Goal: Information Seeking & Learning: Learn about a topic

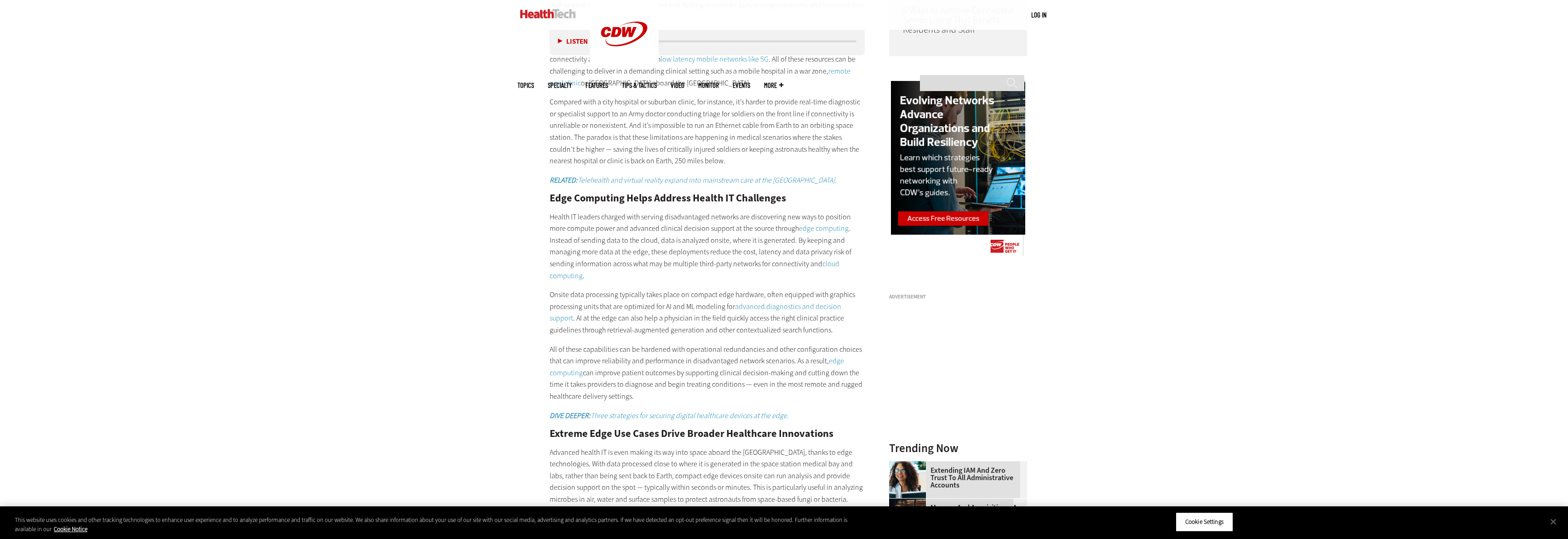
scroll to position [936, 0]
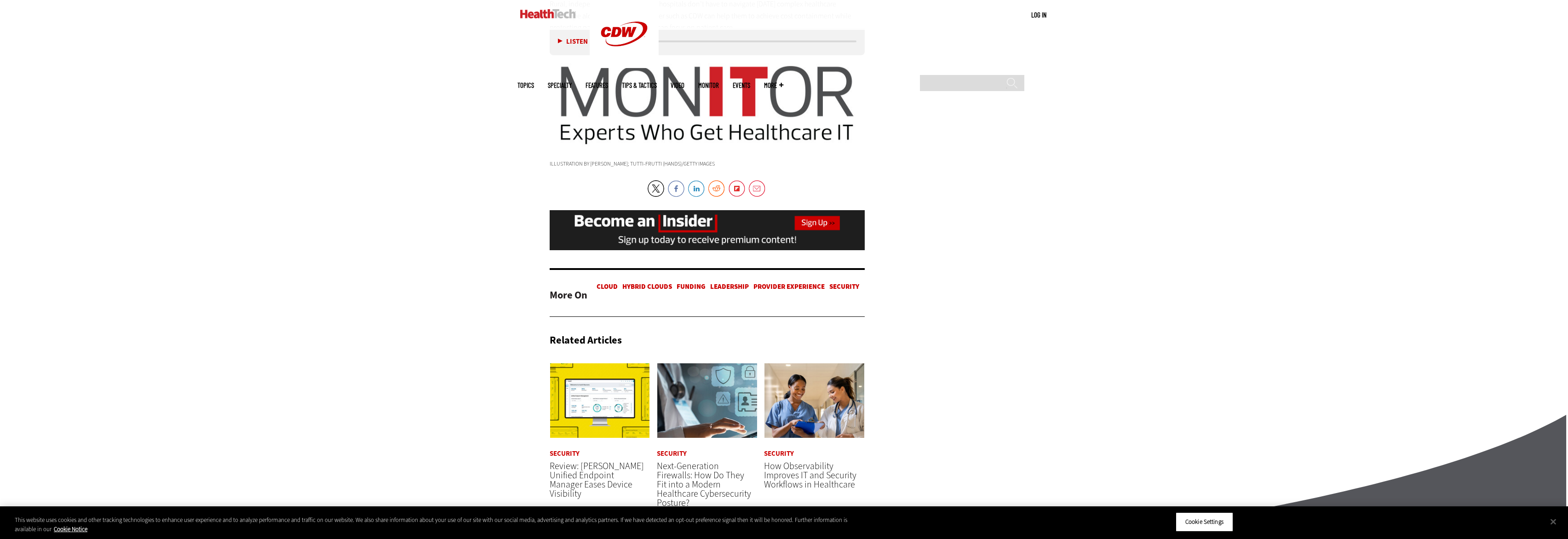
scroll to position [2346, 0]
